Goal: Book appointment/travel/reservation

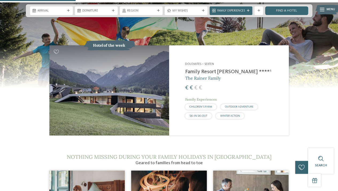
scroll to position [433, 0]
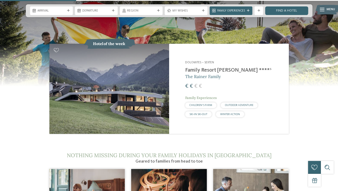
click at [133, 100] on img at bounding box center [110, 89] width 120 height 90
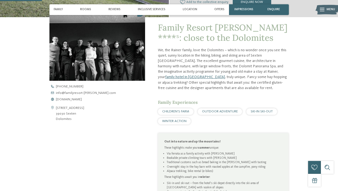
scroll to position [143, 0]
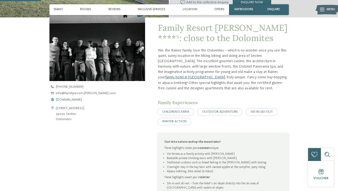
click at [82, 100] on span "www.familyresort-rainer.com" at bounding box center [69, 99] width 26 height 3
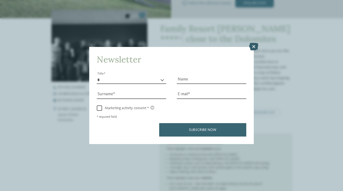
click at [253, 47] on icon at bounding box center [253, 46] width 9 height 7
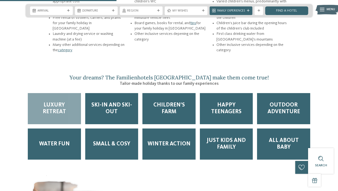
scroll to position [669, 0]
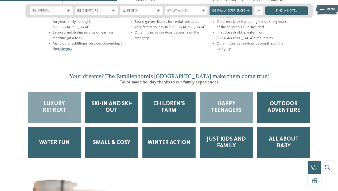
click at [234, 100] on span "Happy Teenagers" at bounding box center [226, 106] width 45 height 13
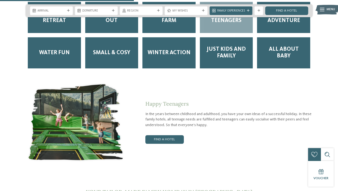
scroll to position [762, 0]
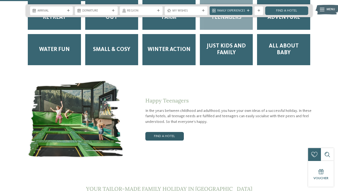
click at [176, 132] on link "Find a hotel" at bounding box center [165, 136] width 39 height 9
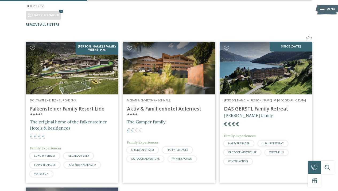
click at [72, 80] on img at bounding box center [72, 68] width 93 height 52
click at [73, 73] on img at bounding box center [72, 68] width 93 height 52
click at [61, 119] on span "The original home of the Falkensteiner Hotels & Residences" at bounding box center [68, 124] width 77 height 11
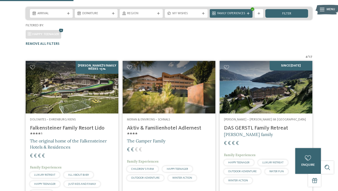
scroll to position [100, 0]
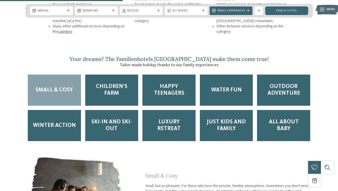
scroll to position [703, 0]
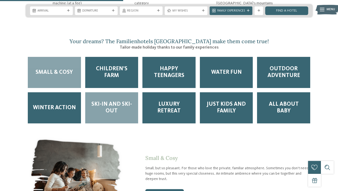
click at [118, 101] on span "Ski-in and Ski-out" at bounding box center [112, 107] width 45 height 13
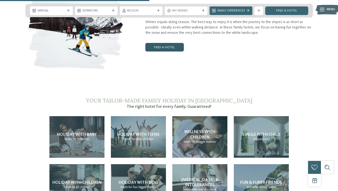
scroll to position [854, 0]
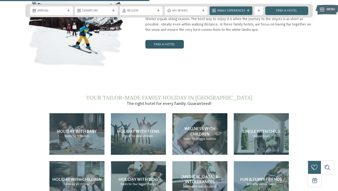
click at [174, 40] on link "Find a hotel" at bounding box center [165, 44] width 39 height 9
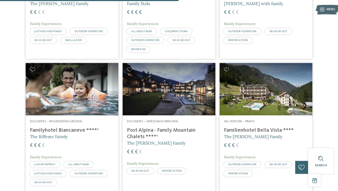
scroll to position [363, 0]
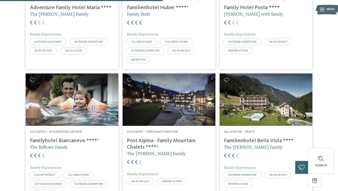
click at [162, 89] on img at bounding box center [169, 99] width 93 height 52
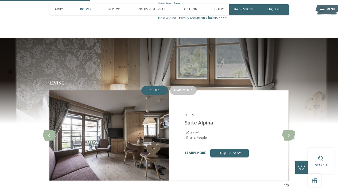
scroll to position [404, 0]
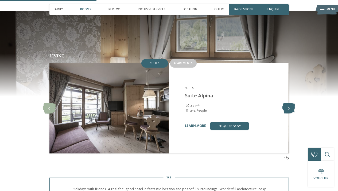
click at [288, 103] on icon at bounding box center [289, 108] width 13 height 11
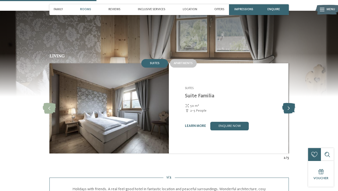
click at [288, 103] on icon at bounding box center [289, 108] width 13 height 11
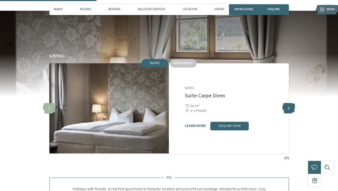
click at [288, 103] on icon at bounding box center [289, 108] width 13 height 11
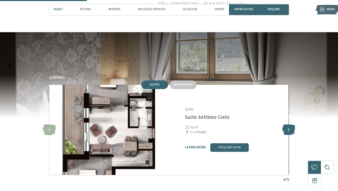
scroll to position [364, 0]
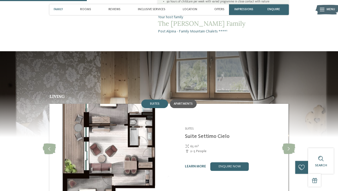
click at [182, 102] on span "Apartments" at bounding box center [183, 103] width 19 height 3
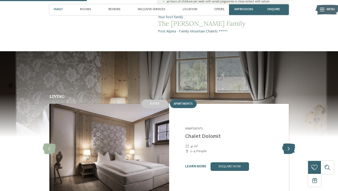
click at [290, 143] on icon at bounding box center [289, 148] width 13 height 11
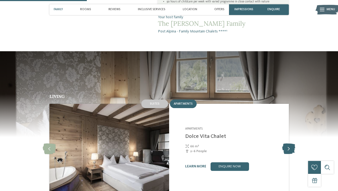
click at [290, 143] on icon at bounding box center [289, 148] width 13 height 11
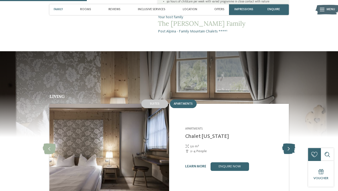
click at [290, 143] on icon at bounding box center [289, 148] width 13 height 11
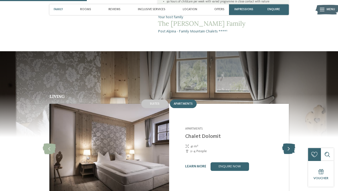
click at [290, 143] on icon at bounding box center [289, 148] width 13 height 11
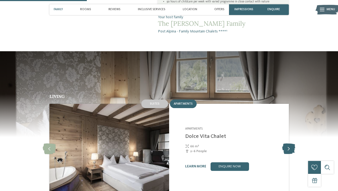
click at [290, 143] on icon at bounding box center [289, 148] width 13 height 11
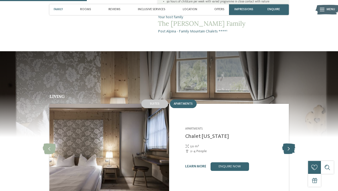
click at [290, 143] on icon at bounding box center [289, 148] width 13 height 11
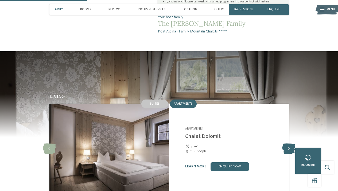
click at [290, 143] on icon at bounding box center [289, 148] width 13 height 11
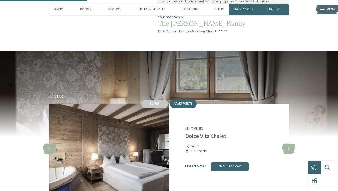
click at [195, 164] on link "learn more" at bounding box center [195, 165] width 21 height 3
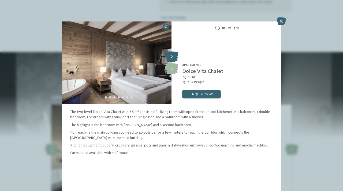
click at [170, 57] on icon at bounding box center [171, 56] width 13 height 11
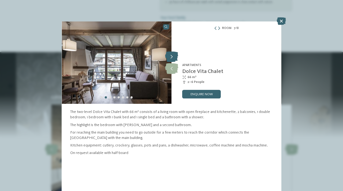
click at [170, 57] on icon at bounding box center [171, 56] width 13 height 11
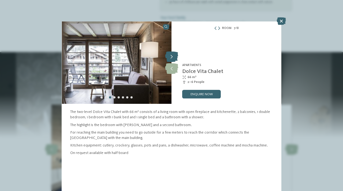
click at [170, 57] on icon at bounding box center [171, 56] width 13 height 11
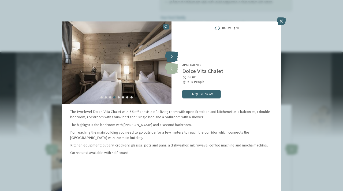
click at [170, 57] on icon at bounding box center [171, 56] width 13 height 11
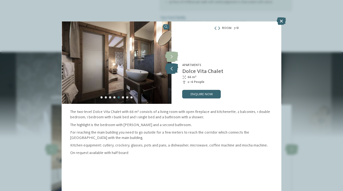
click at [169, 67] on icon at bounding box center [171, 68] width 13 height 11
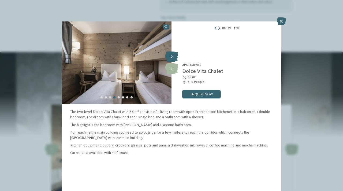
click at [170, 56] on icon at bounding box center [171, 56] width 13 height 11
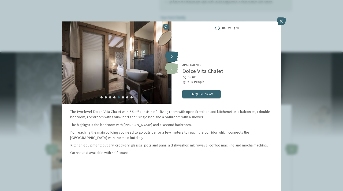
click at [170, 56] on icon at bounding box center [171, 56] width 13 height 11
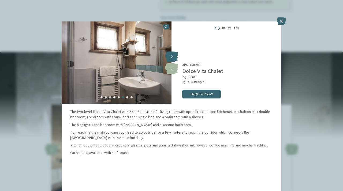
click at [170, 56] on icon at bounding box center [171, 56] width 13 height 11
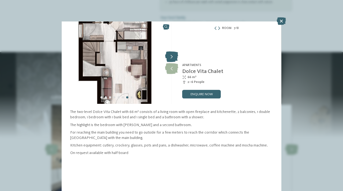
click at [170, 56] on icon at bounding box center [171, 56] width 13 height 11
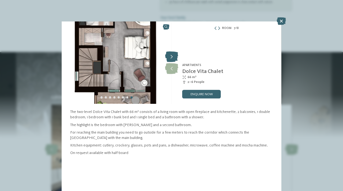
click at [170, 56] on icon at bounding box center [171, 56] width 13 height 11
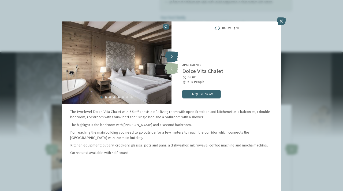
click at [170, 56] on icon at bounding box center [171, 56] width 13 height 11
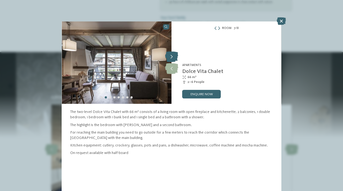
click at [170, 56] on icon at bounding box center [171, 56] width 13 height 11
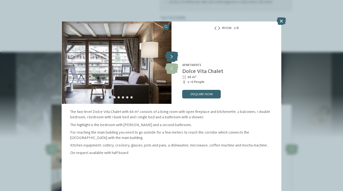
click at [170, 56] on icon at bounding box center [171, 56] width 13 height 11
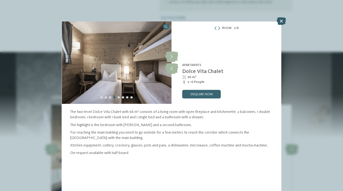
click at [281, 24] on icon at bounding box center [280, 20] width 9 height 7
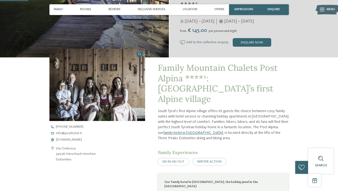
scroll to position [94, 0]
